Goal: Information Seeking & Learning: Learn about a topic

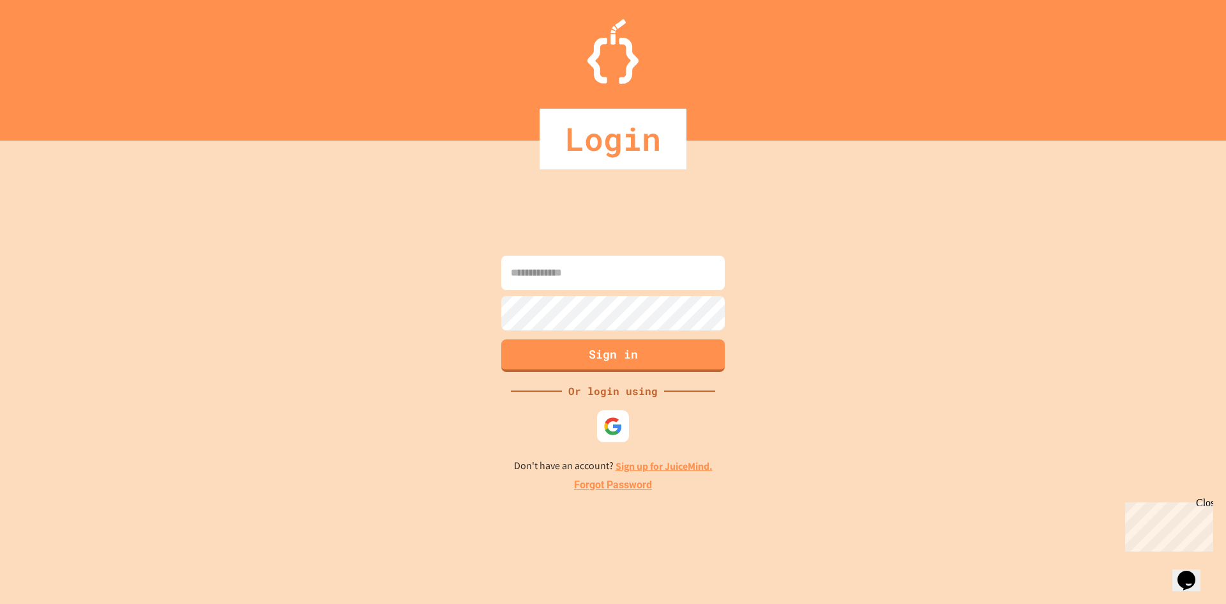
click at [579, 264] on input at bounding box center [613, 272] width 224 height 34
paste input "**********"
type input "**********"
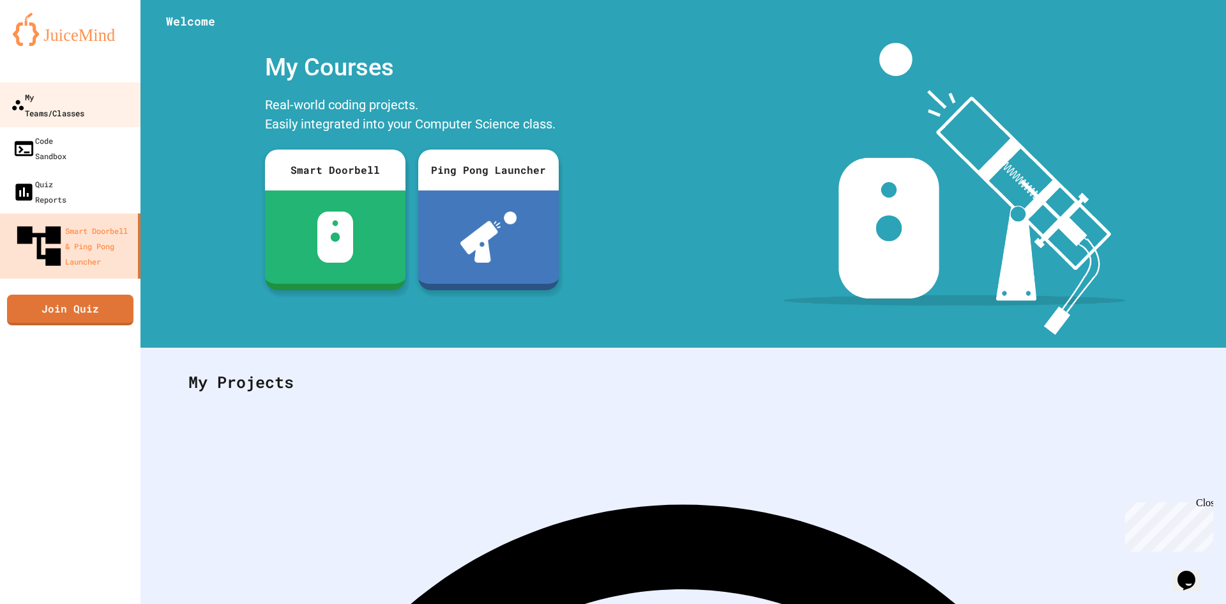
click at [54, 98] on div "My Teams/Classes" at bounding box center [47, 104] width 73 height 31
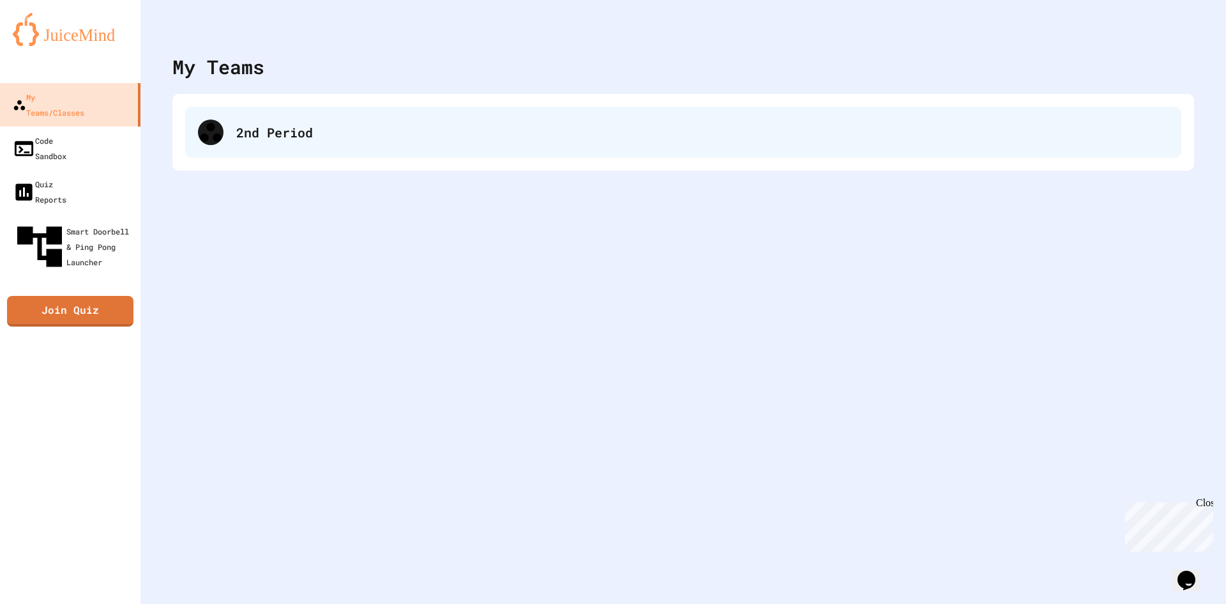
click at [346, 141] on div "2nd Period" at bounding box center [702, 132] width 932 height 19
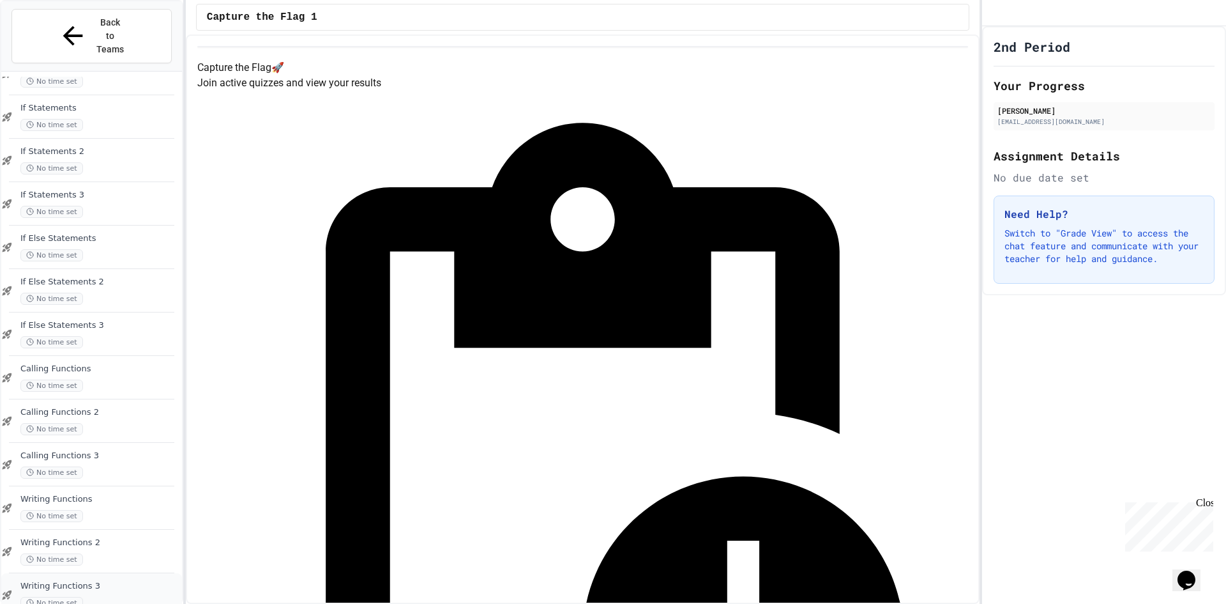
click at [113, 581] on span "Writing Functions 3" at bounding box center [99, 586] width 159 height 11
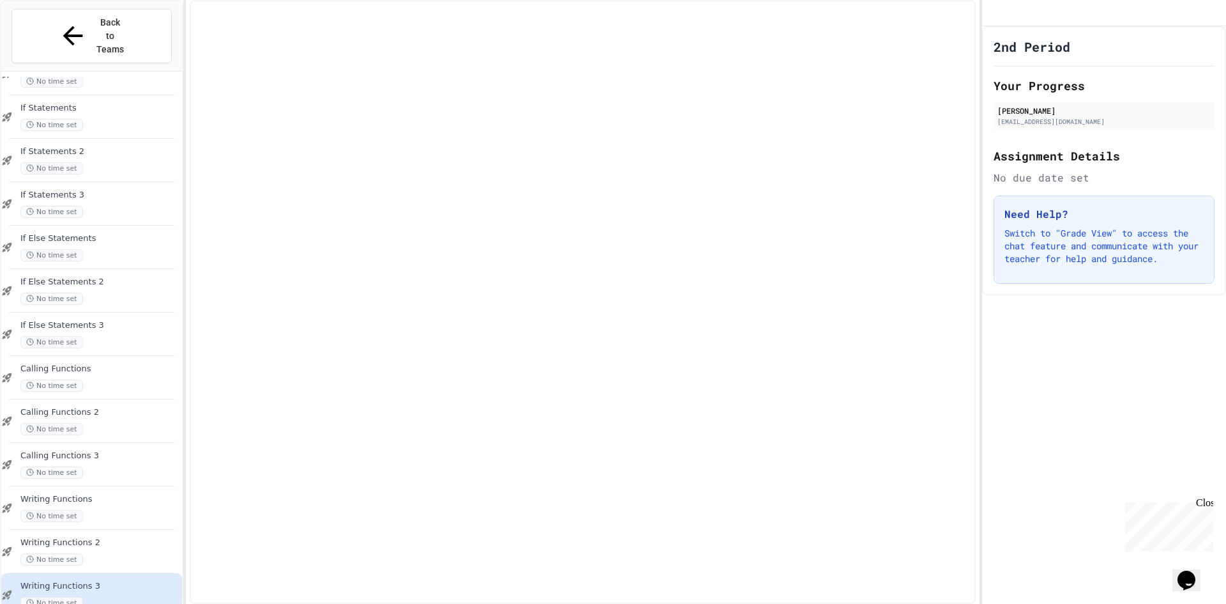
scroll to position [756, 0]
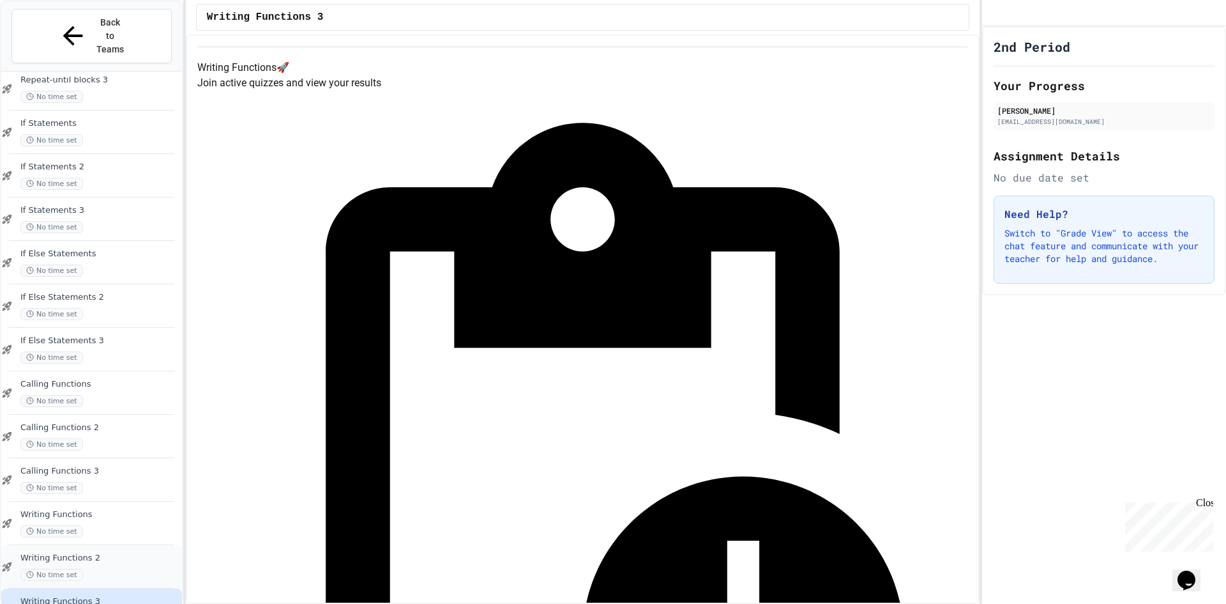
drag, startPoint x: 103, startPoint y: 510, endPoint x: 99, endPoint y: 521, distance: 11.5
click at [105, 552] on div "Writing Functions 2 No time set" at bounding box center [99, 566] width 159 height 28
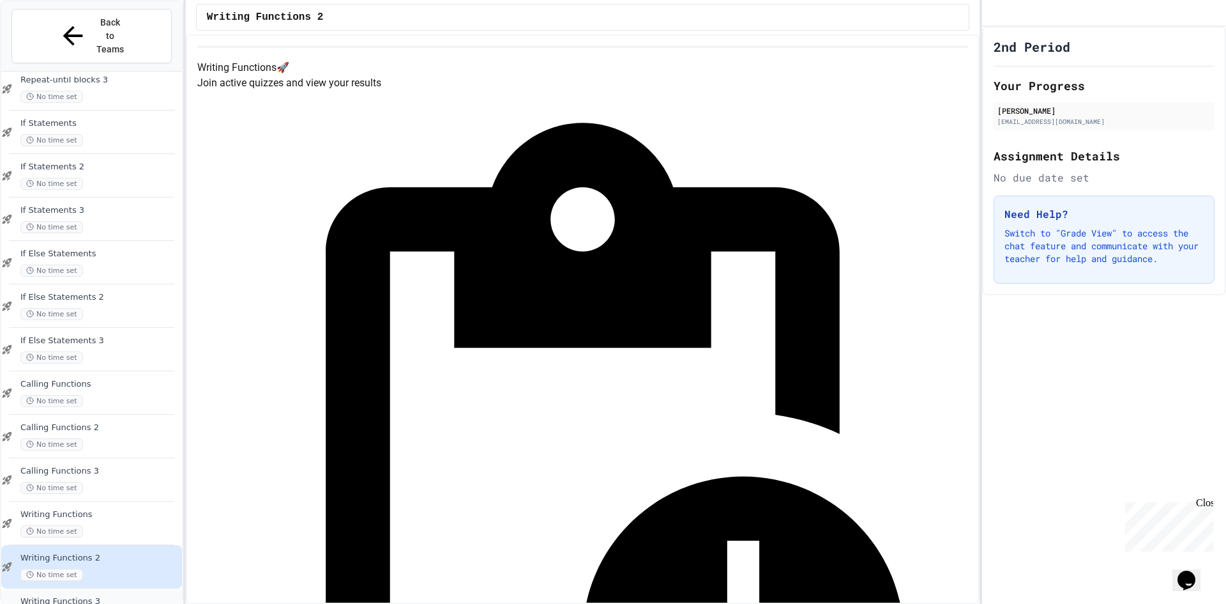
click at [149, 596] on span "Writing Functions 3" at bounding box center [99, 601] width 159 height 11
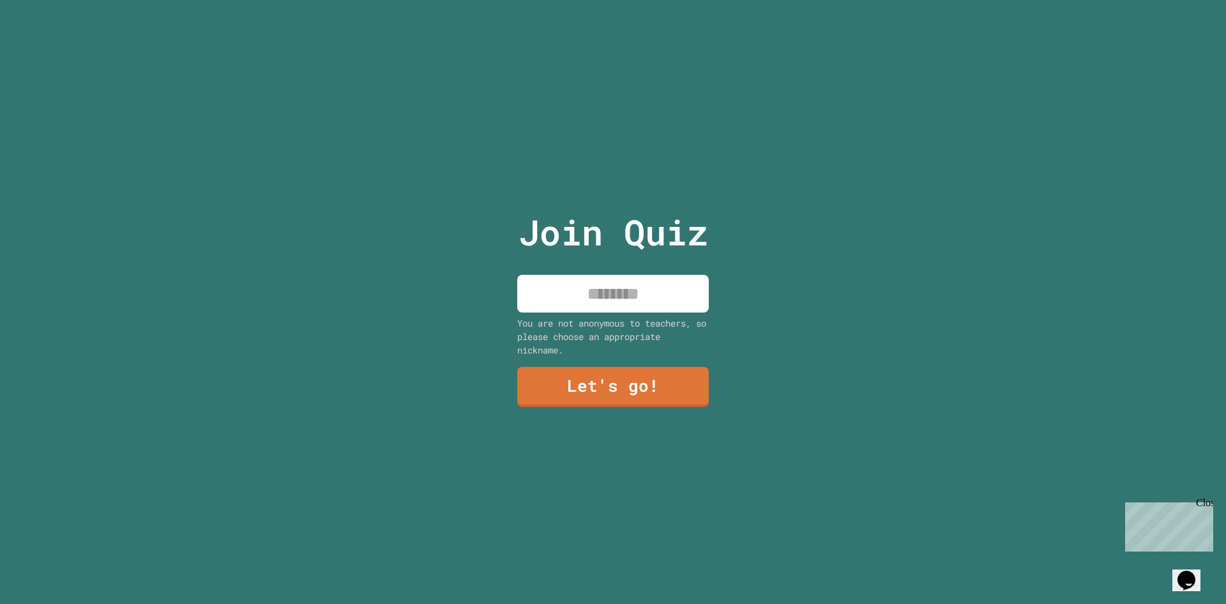
click at [628, 291] on input at bounding box center [613, 294] width 192 height 38
type input "**********"
click at [615, 387] on link "Let's go!" at bounding box center [613, 386] width 185 height 42
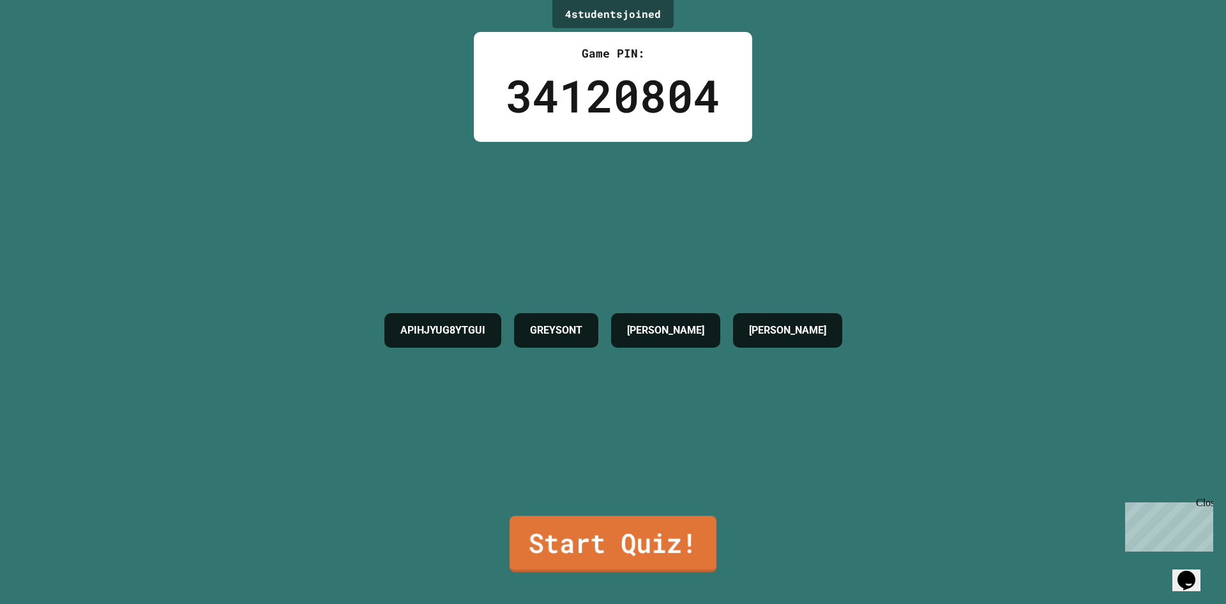
click at [594, 537] on link "Start Quiz!" at bounding box center [613, 543] width 207 height 56
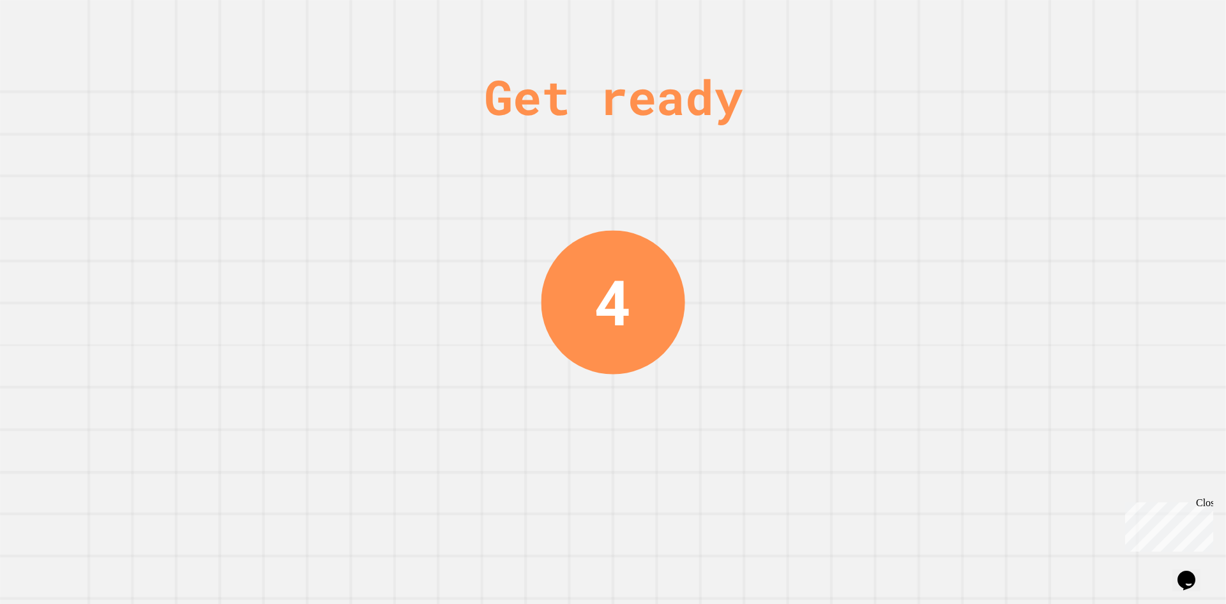
click at [1209, 508] on div "Close" at bounding box center [1204, 505] width 16 height 16
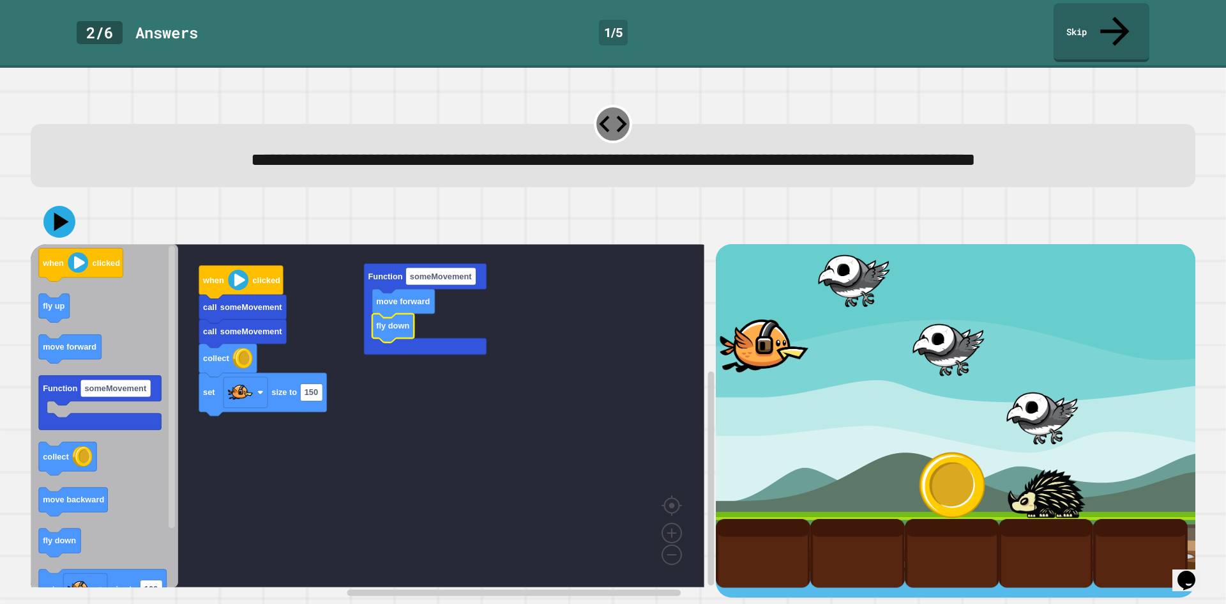
click at [60, 232] on icon at bounding box center [59, 222] width 32 height 32
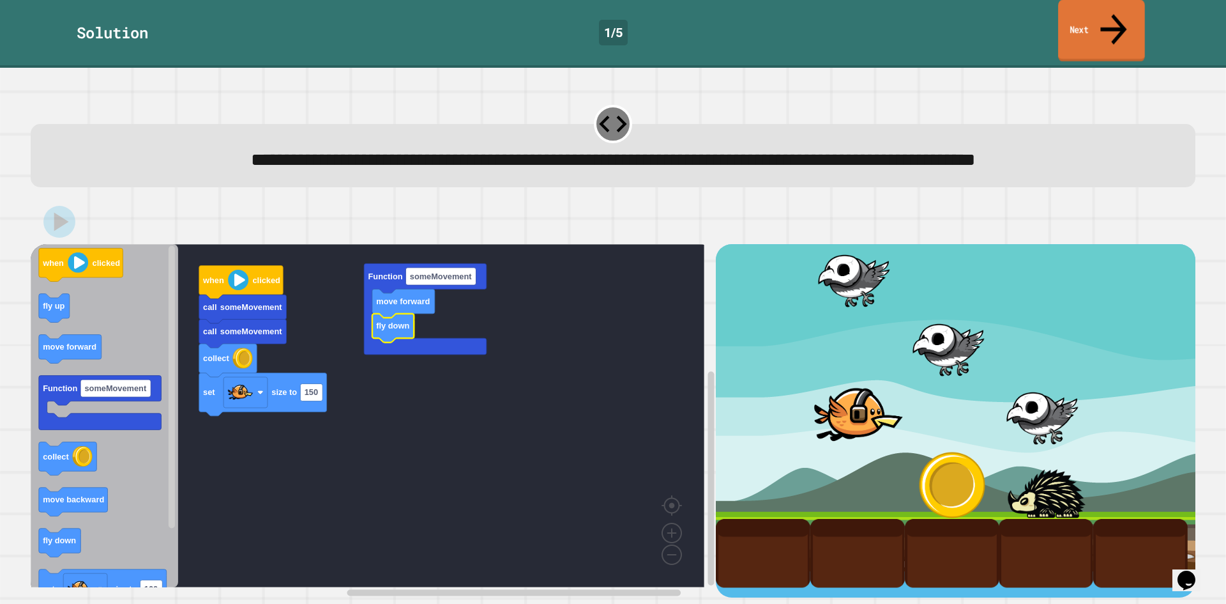
click at [1075, 17] on link "Next" at bounding box center [1101, 31] width 87 height 62
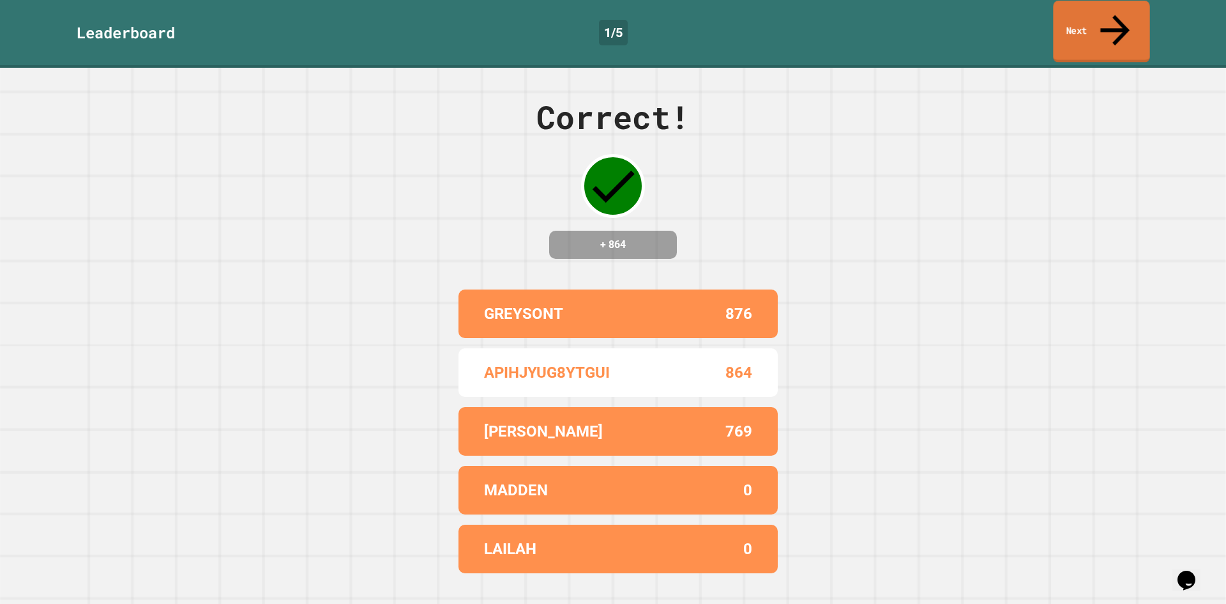
click at [1075, 17] on link "Next" at bounding box center [1101, 32] width 96 height 62
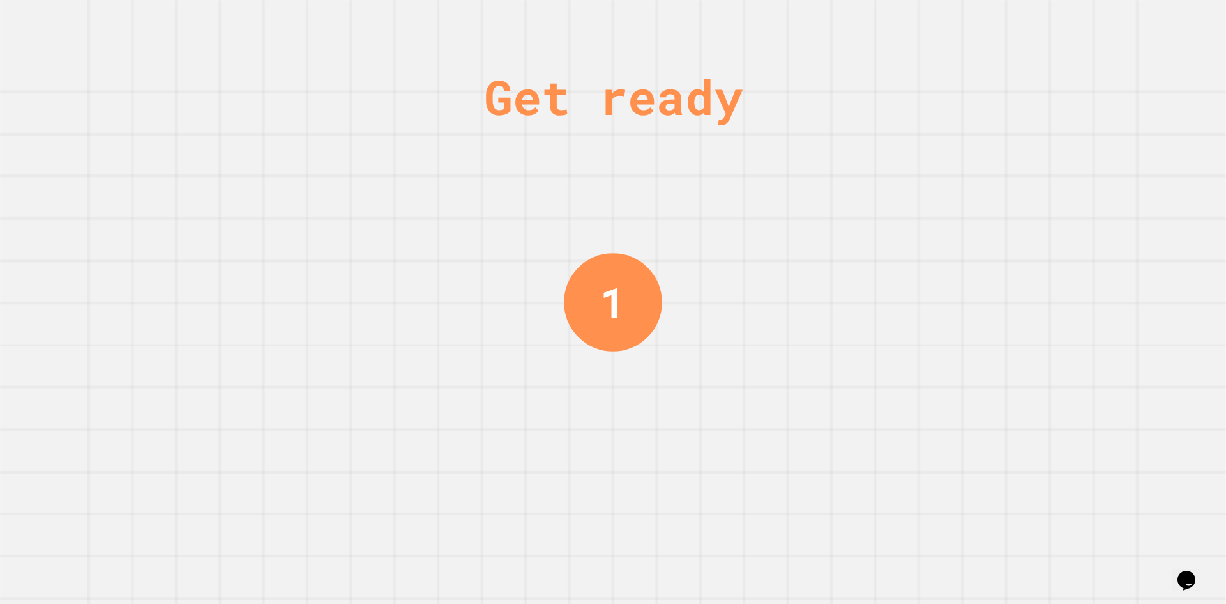
click at [839, 525] on div "Get ready 1" at bounding box center [613, 302] width 1226 height 604
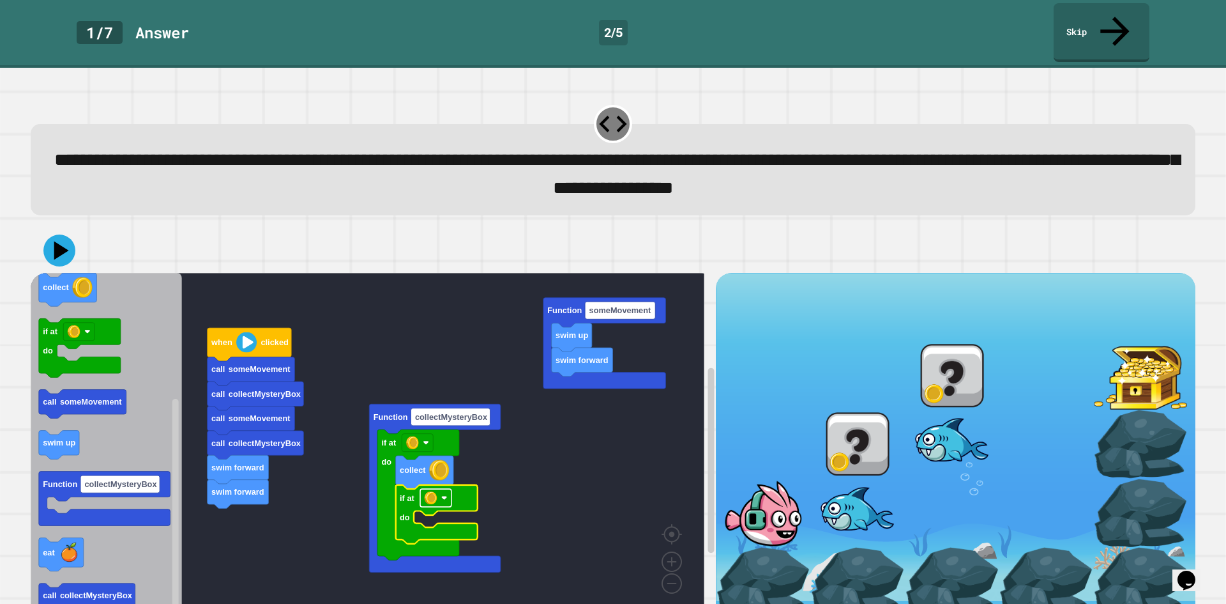
click at [433, 491] on image "Blockly Workspace" at bounding box center [430, 497] width 13 height 13
click at [300, 522] on rect "Blockly Workspace" at bounding box center [368, 444] width 674 height 343
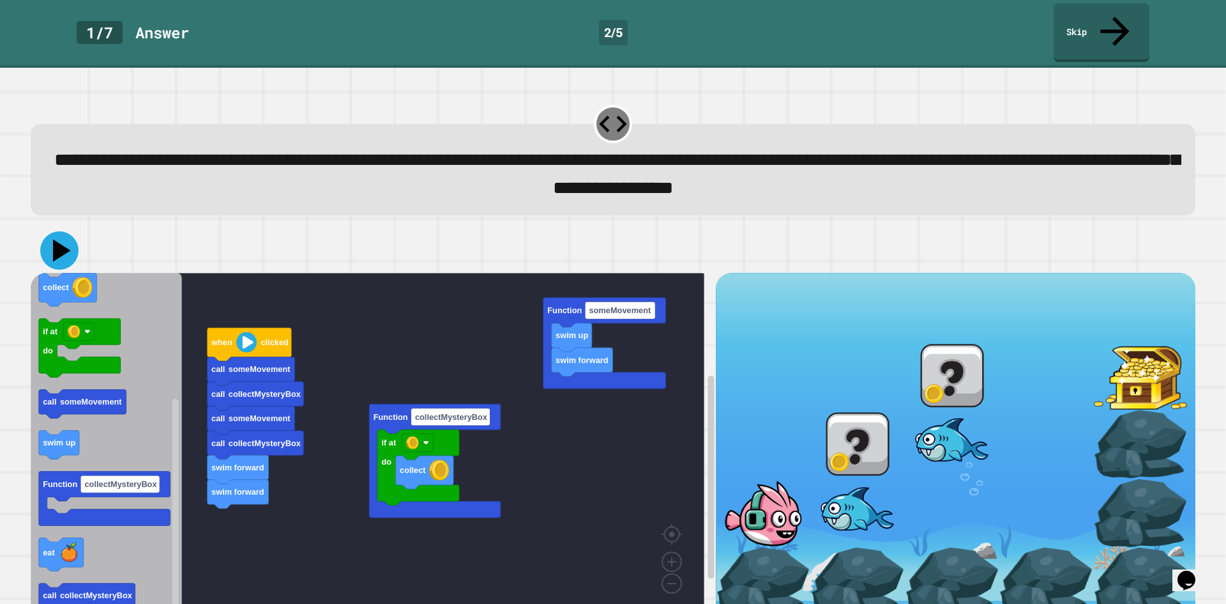
click at [47, 231] on icon at bounding box center [59, 250] width 38 height 38
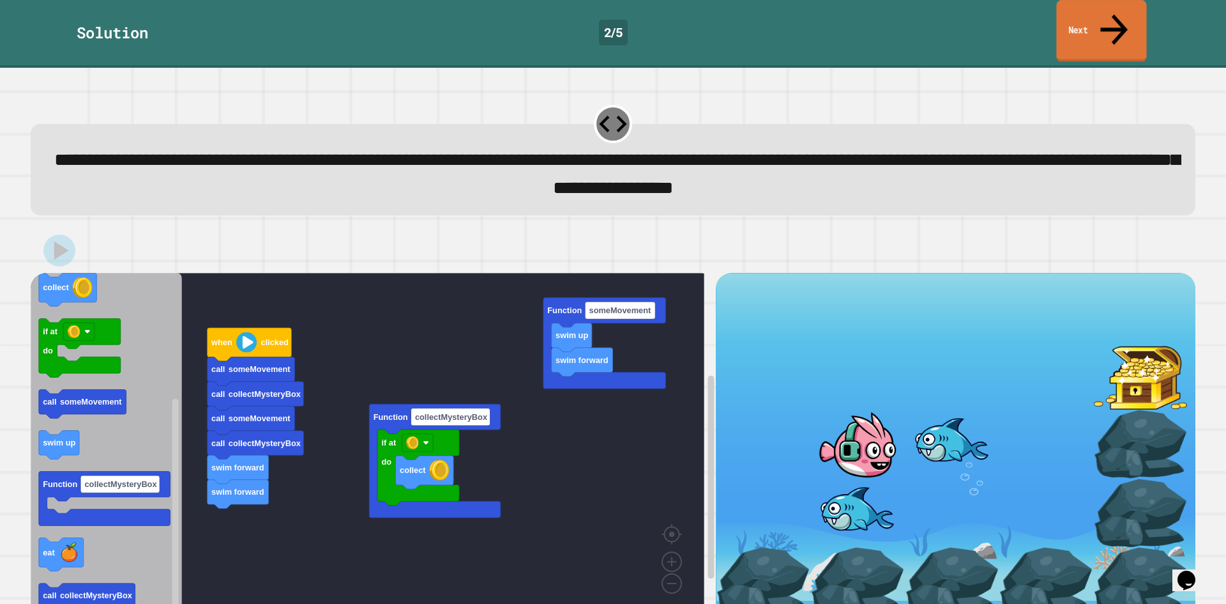
click at [1084, 20] on link "Next" at bounding box center [1101, 31] width 90 height 62
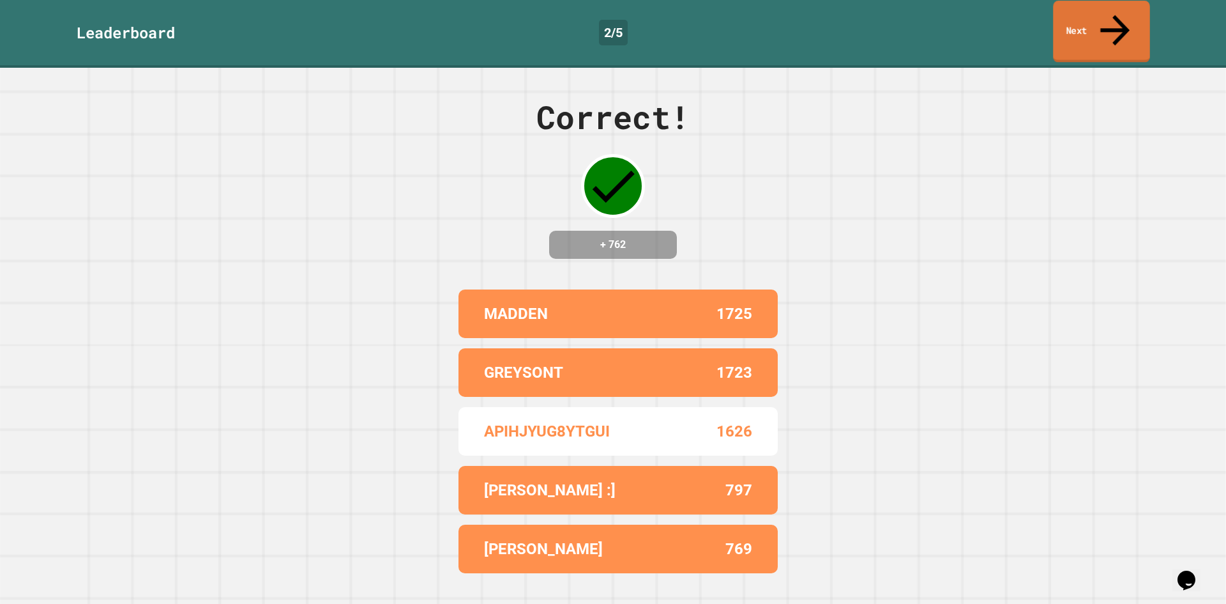
click at [1083, 24] on link "Next" at bounding box center [1101, 32] width 96 height 62
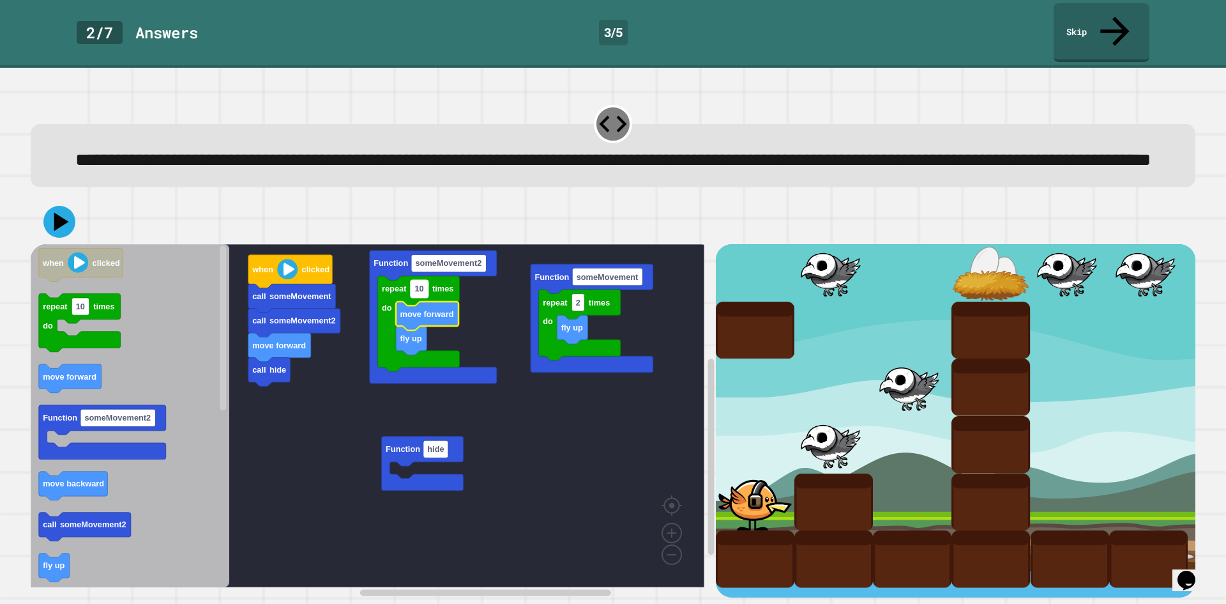
click at [422, 294] on text "10" at bounding box center [419, 289] width 9 height 10
click at [422, 294] on input "**" at bounding box center [420, 290] width 18 height 17
type input "*"
click at [604, 471] on rect "Blockly Workspace" at bounding box center [368, 415] width 674 height 343
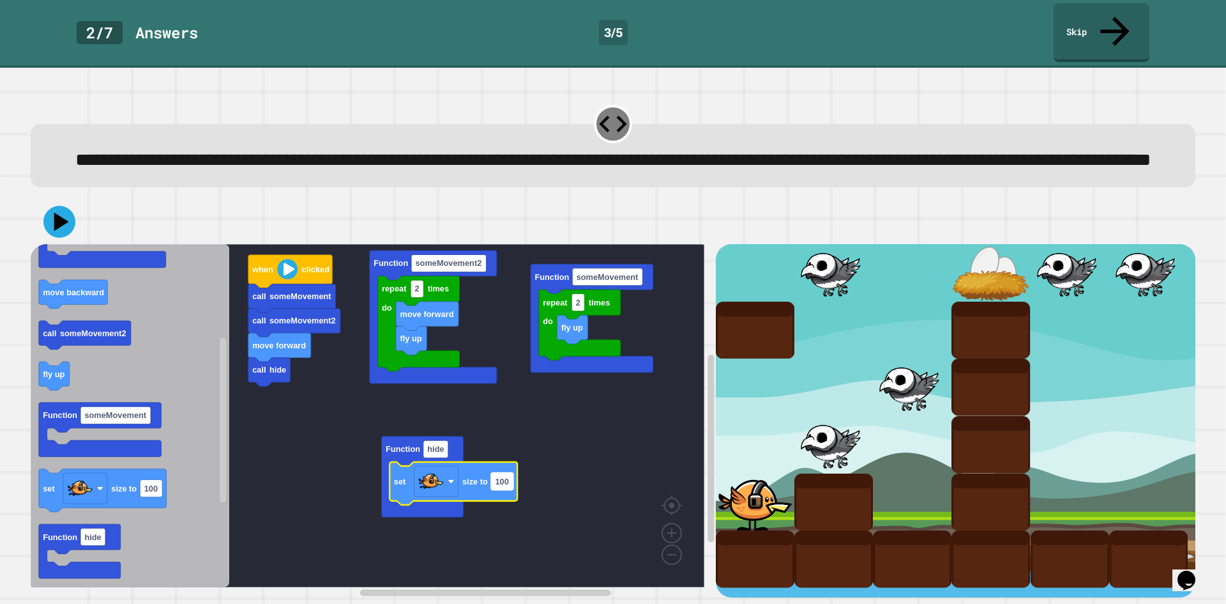
click at [501, 482] on text "100" at bounding box center [501, 481] width 13 height 10
click at [501, 482] on input "***" at bounding box center [502, 483] width 22 height 17
type input "**"
click at [68, 222] on icon at bounding box center [59, 222] width 32 height 32
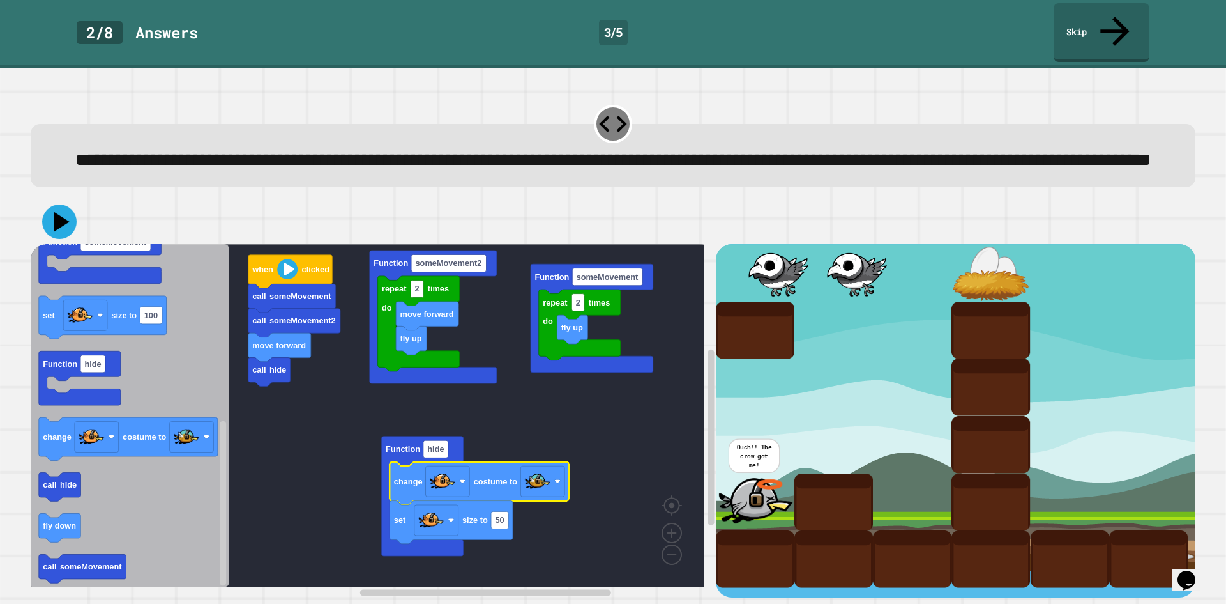
click at [63, 229] on icon at bounding box center [59, 221] width 34 height 34
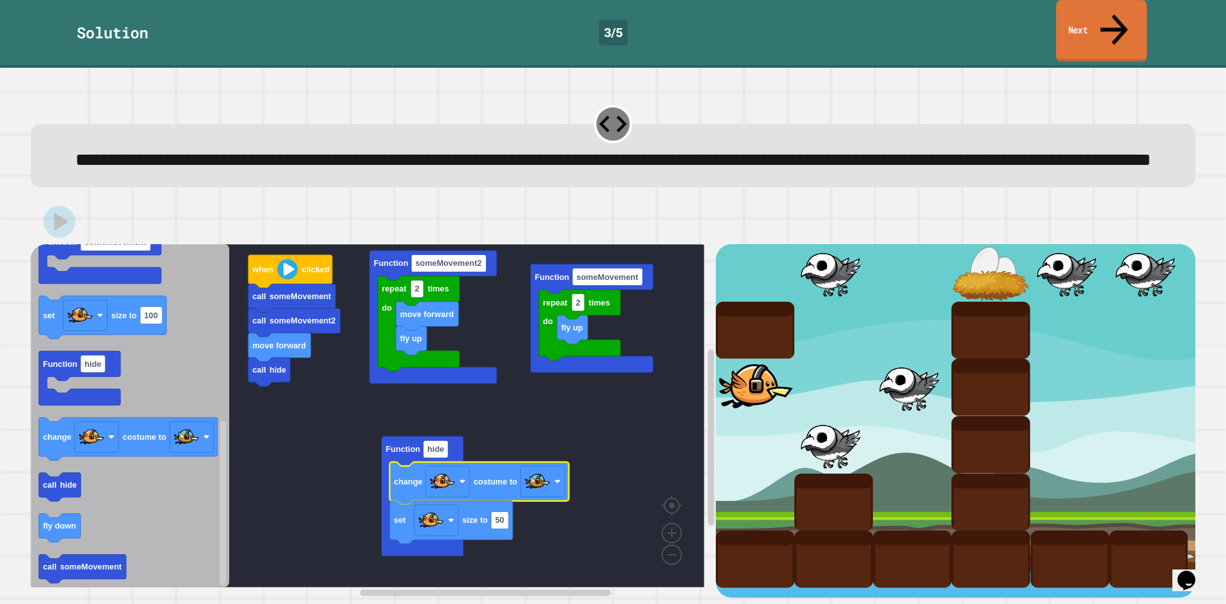
click at [1126, 21] on link "Next" at bounding box center [1101, 31] width 91 height 62
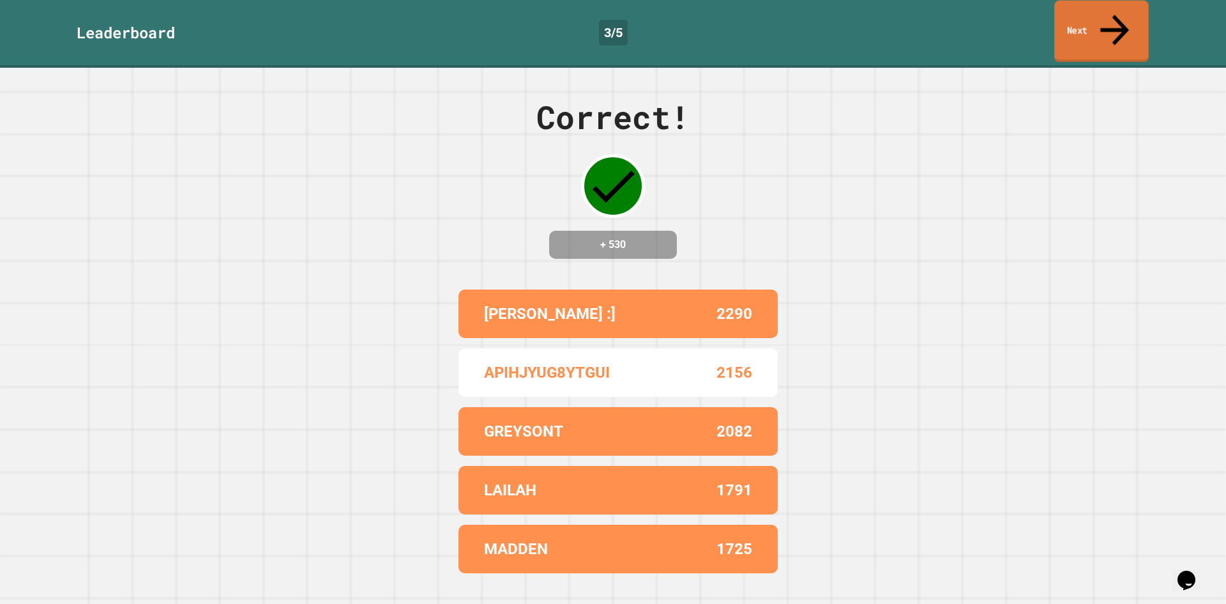
click at [1116, 23] on link "Next" at bounding box center [1101, 32] width 95 height 62
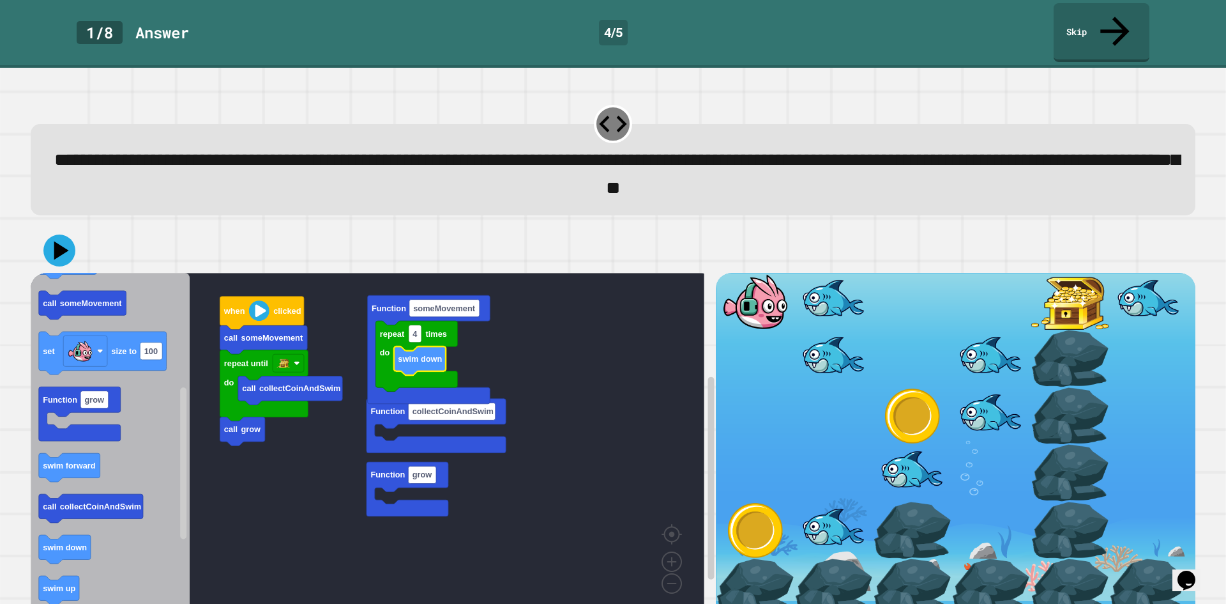
click at [286, 436] on rect "Blockly Workspace" at bounding box center [368, 444] width 674 height 343
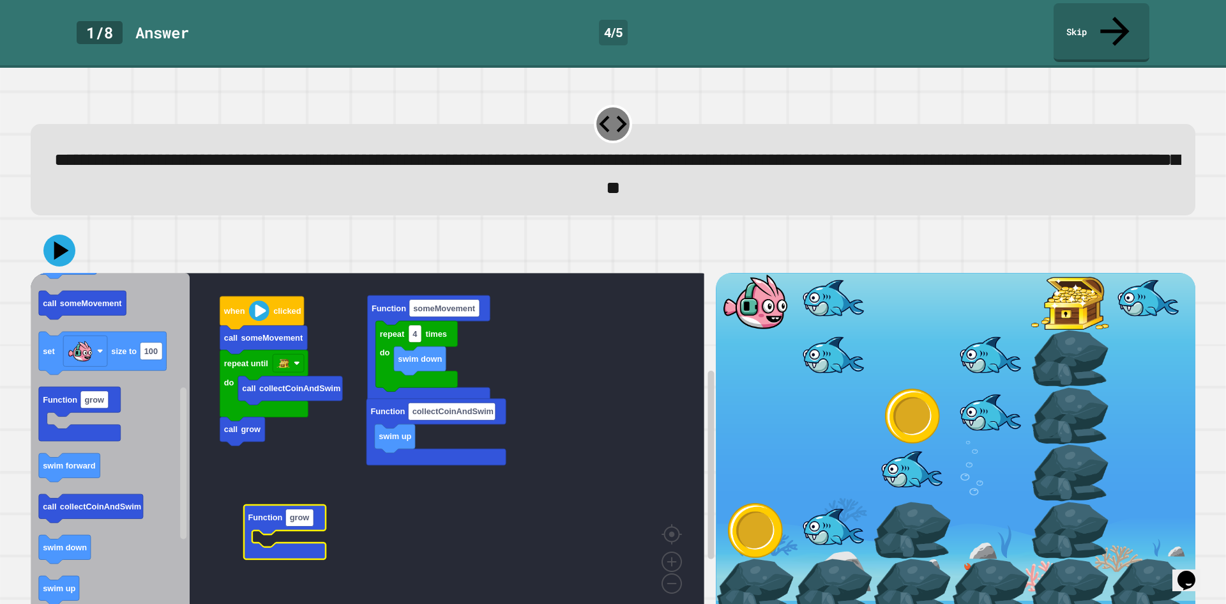
click at [381, 511] on rect "Blockly Workspace" at bounding box center [368, 444] width 674 height 343
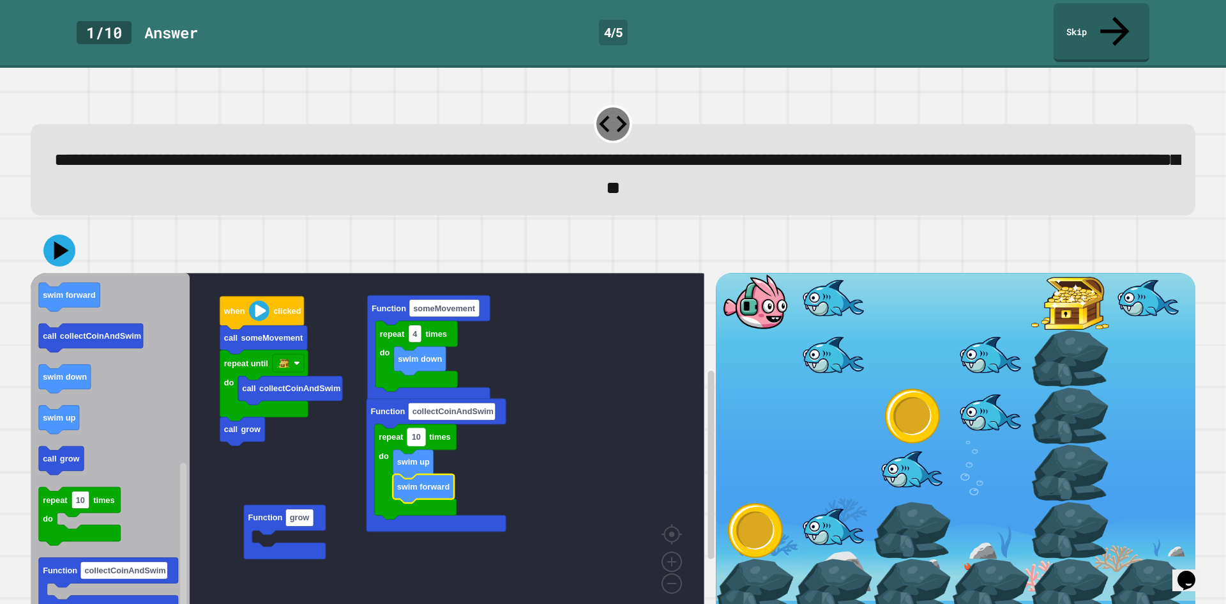
click at [417, 432] on text "10" at bounding box center [416, 437] width 9 height 10
click at [417, 409] on input "**" at bounding box center [416, 410] width 18 height 17
type input "*"
click at [568, 441] on rect "Blockly Workspace" at bounding box center [368, 444] width 674 height 343
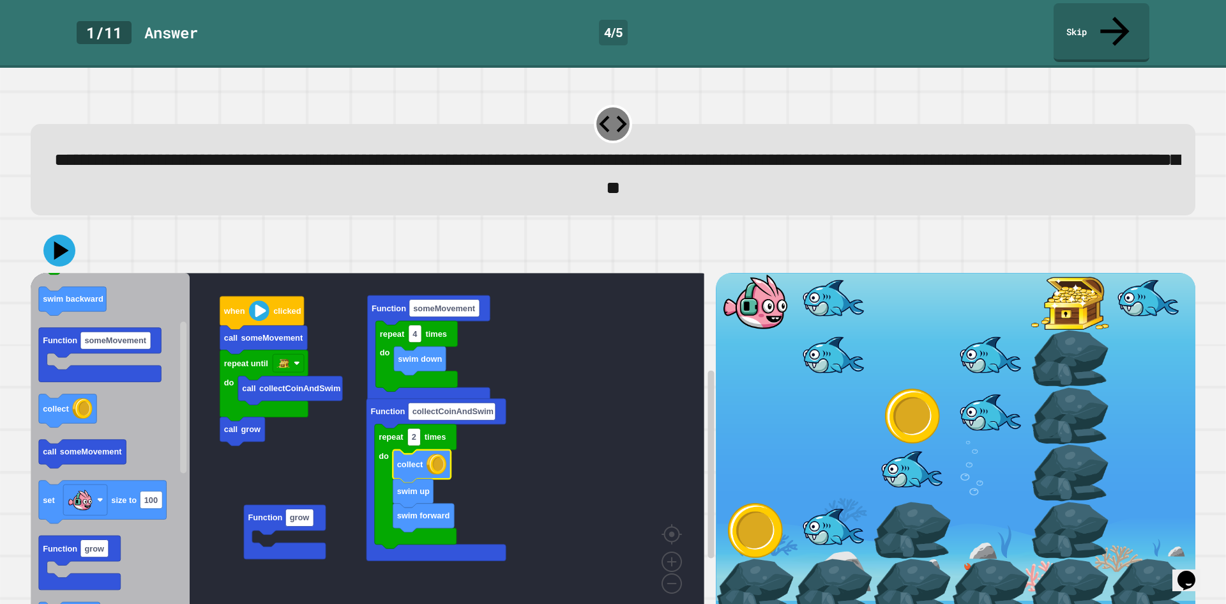
click at [586, 478] on rect "Blockly Workspace" at bounding box center [368, 444] width 674 height 343
click at [412, 432] on text "2" at bounding box center [414, 437] width 4 height 10
click at [492, 431] on rect "Blockly Workspace" at bounding box center [368, 444] width 674 height 343
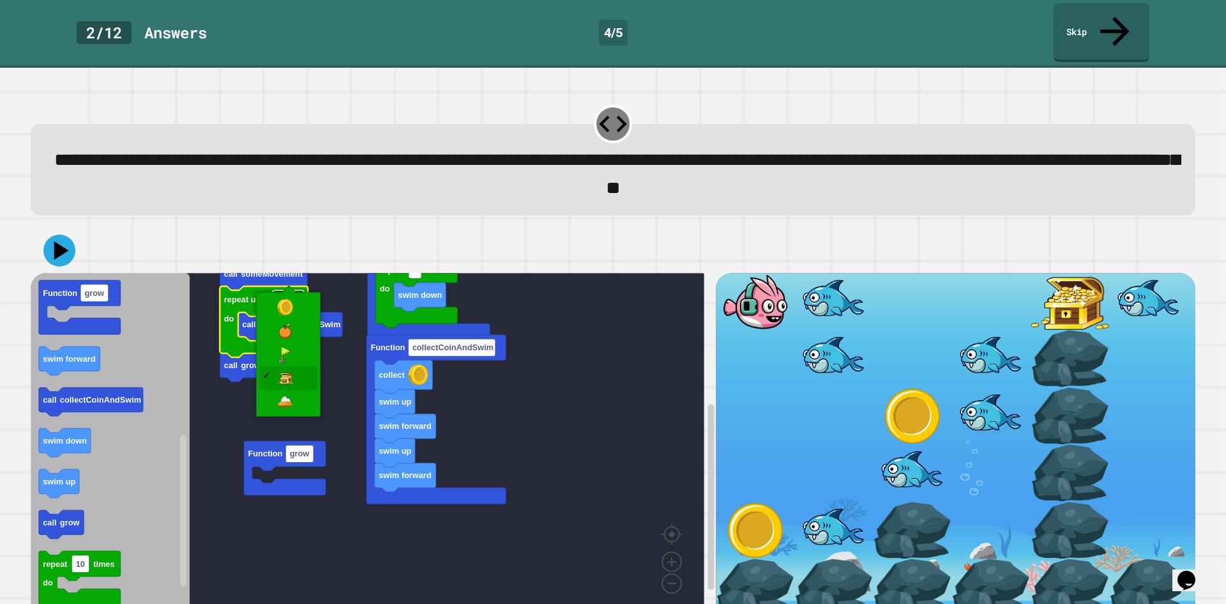
click at [291, 290] on rect "Blockly Workspace" at bounding box center [288, 299] width 31 height 18
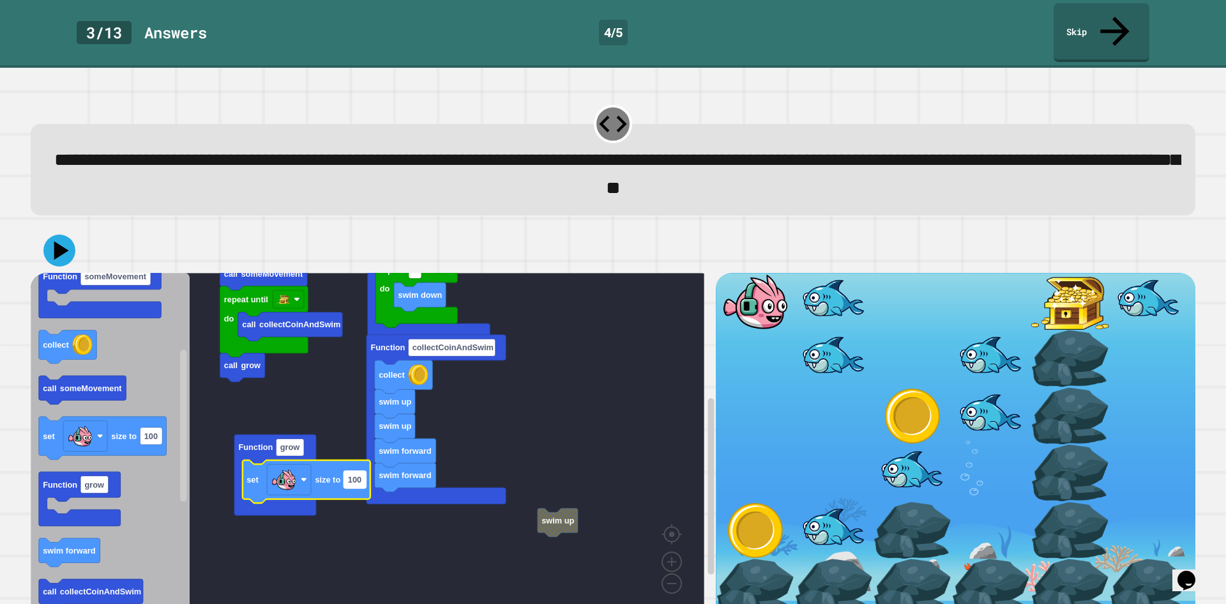
click at [363, 470] on rect "Blockly Workspace" at bounding box center [355, 478] width 22 height 17
type input "***"
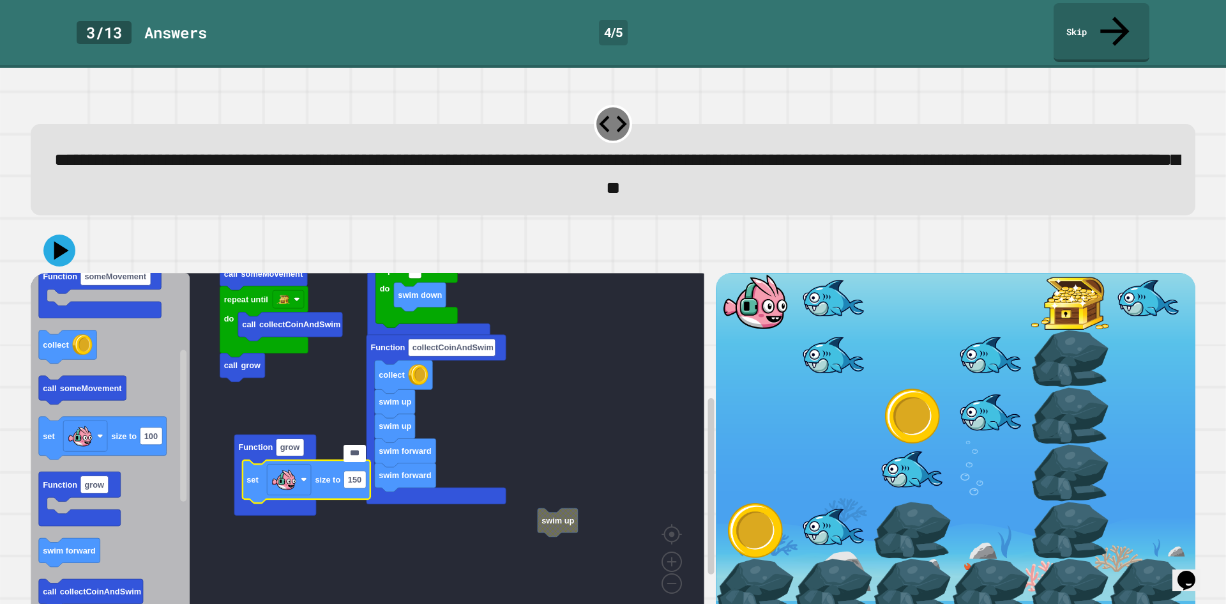
click at [567, 531] on rect "Blockly Workspace" at bounding box center [368, 444] width 674 height 343
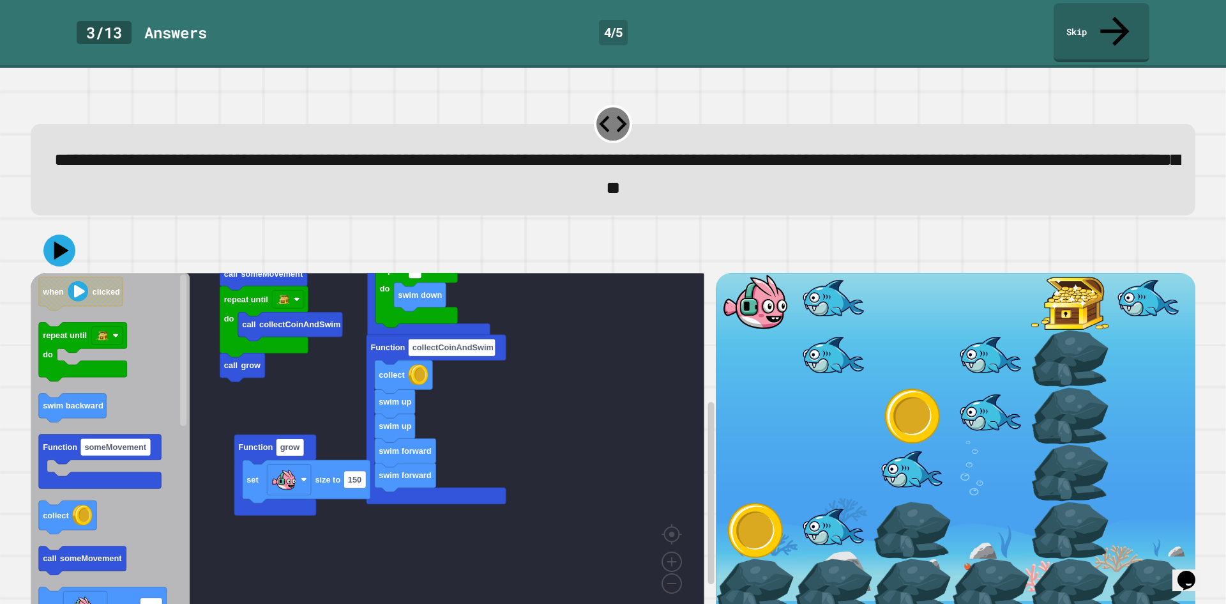
click at [68, 234] on icon at bounding box center [59, 250] width 32 height 32
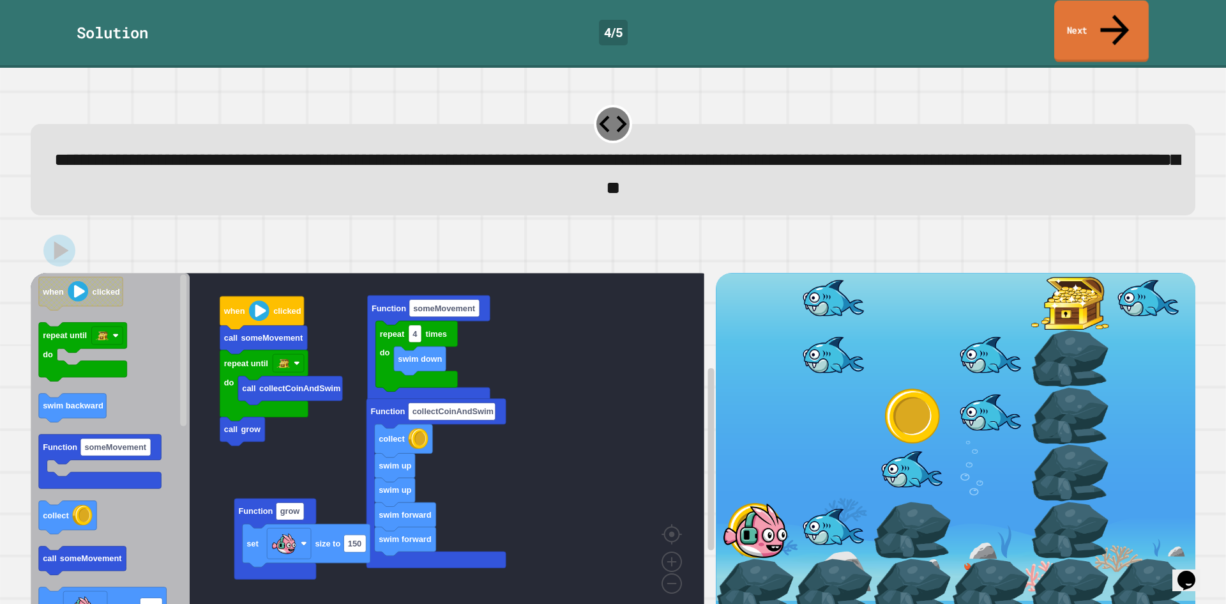
click at [1082, 20] on link "Next" at bounding box center [1101, 32] width 95 height 62
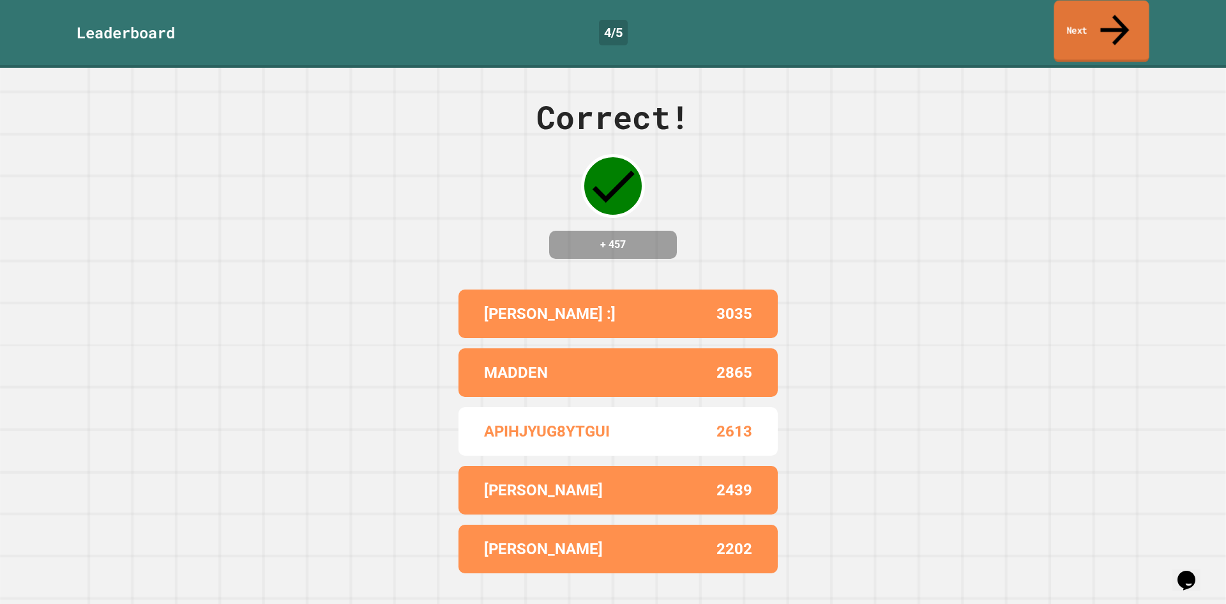
click at [1082, 20] on link "Next" at bounding box center [1101, 32] width 95 height 62
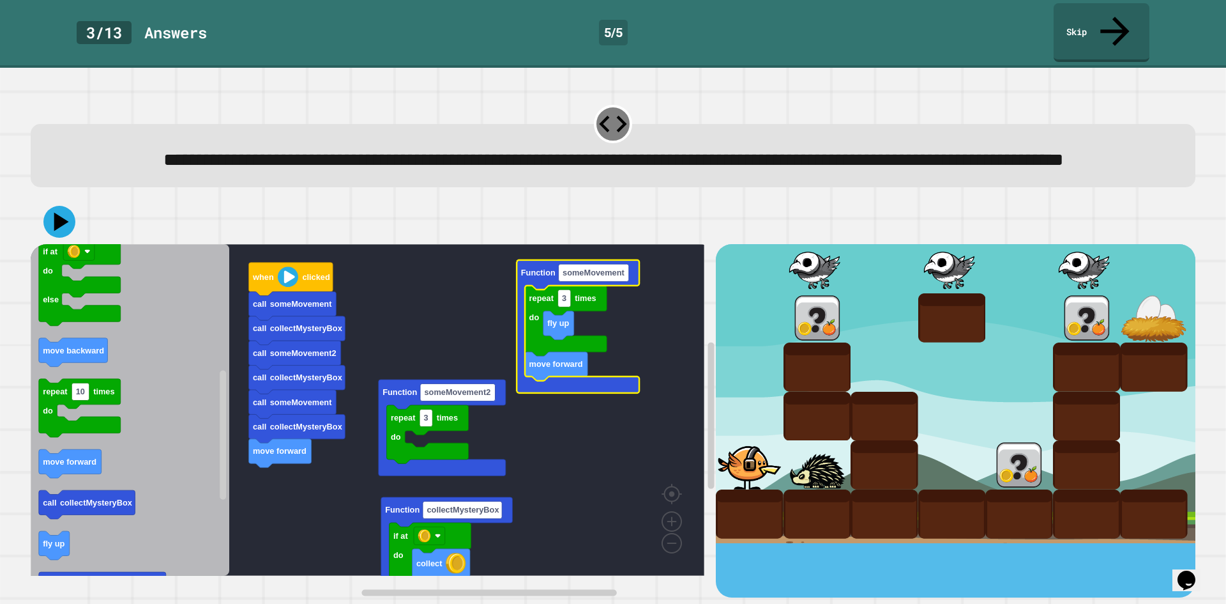
click at [284, 473] on rect "Blockly Workspace" at bounding box center [368, 409] width 674 height 331
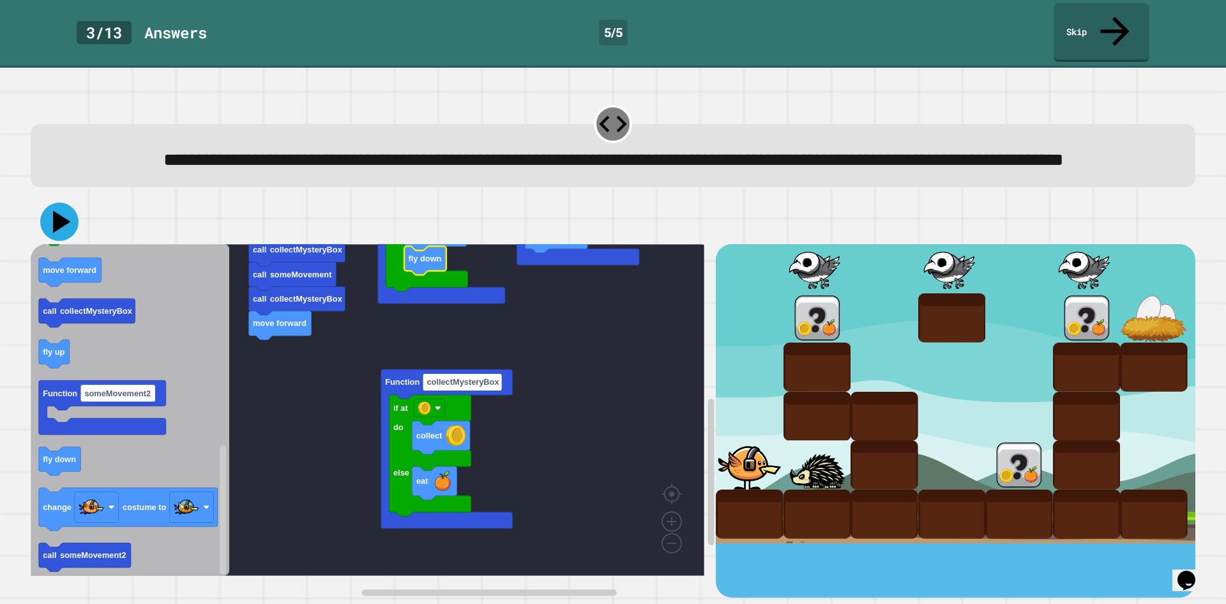
click at [59, 229] on icon at bounding box center [62, 222] width 18 height 22
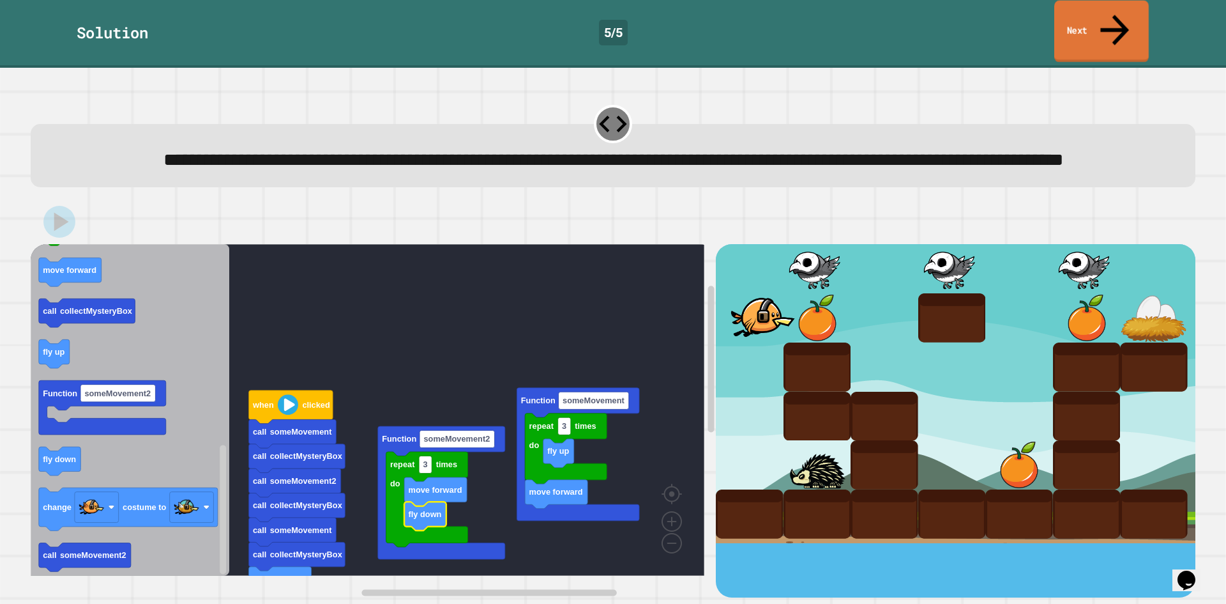
click at [1107, 23] on link "Next" at bounding box center [1101, 32] width 95 height 62
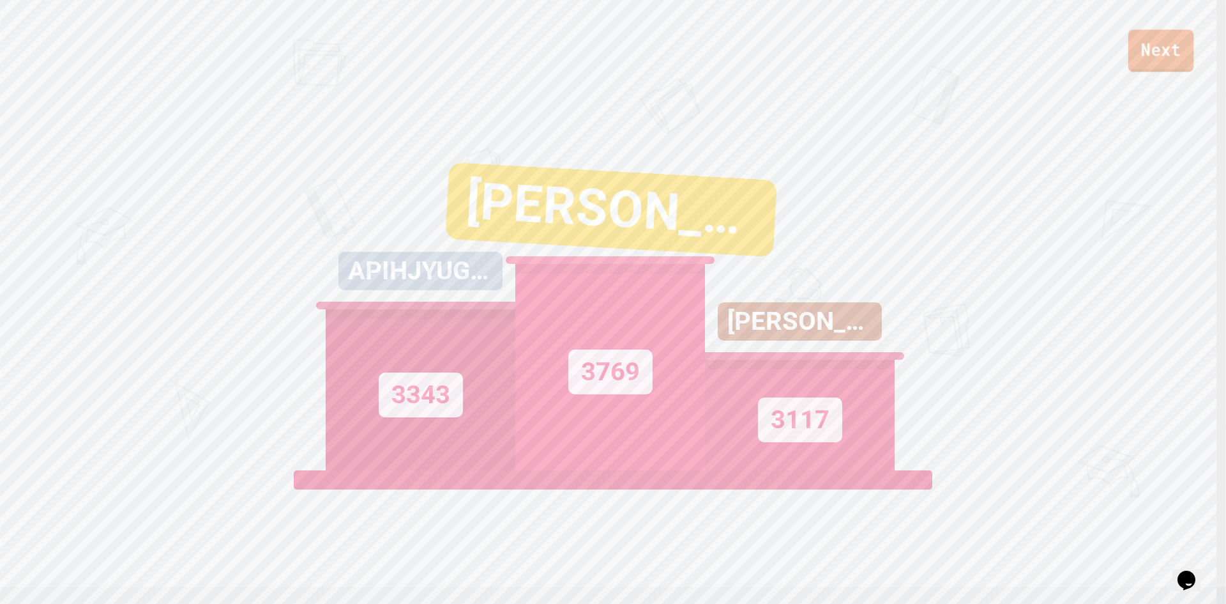
click at [1160, 59] on link "Next" at bounding box center [1162, 50] width 66 height 42
